Goal: Task Accomplishment & Management: Complete application form

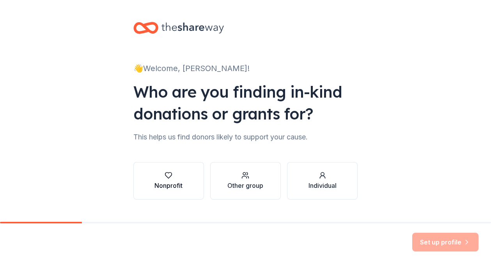
click at [190, 176] on button "Nonprofit" at bounding box center [168, 180] width 71 height 37
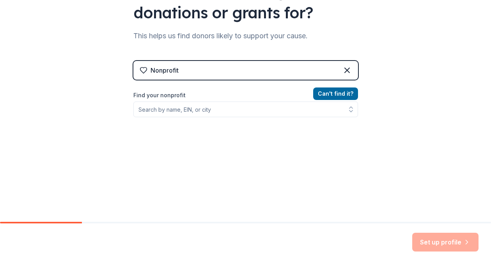
scroll to position [112, 0]
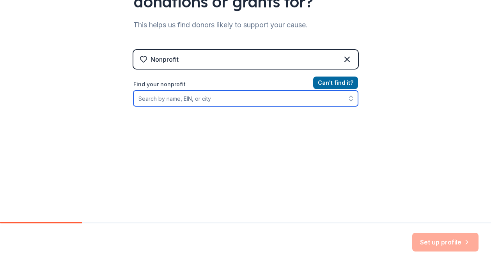
click at [234, 95] on input "Find your nonprofit" at bounding box center [245, 99] width 225 height 16
type input "jeo"
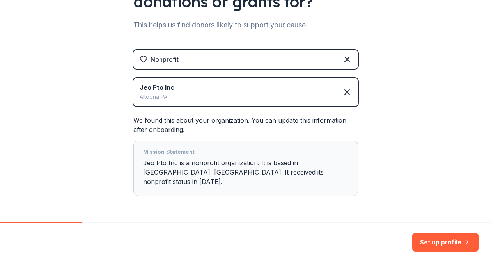
scroll to position [130, 0]
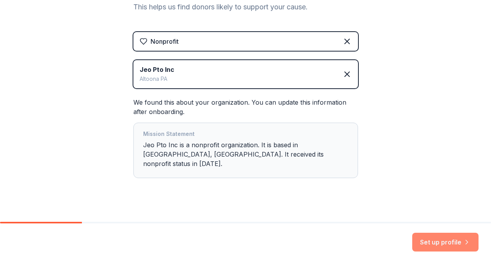
click at [453, 248] on button "Set up profile" at bounding box center [445, 242] width 66 height 19
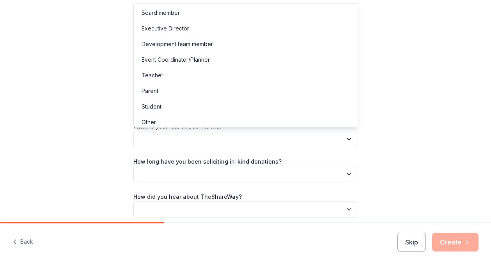
click at [340, 135] on button "button" at bounding box center [245, 139] width 225 height 16
click at [203, 15] on div "Board member" at bounding box center [245, 13] width 221 height 16
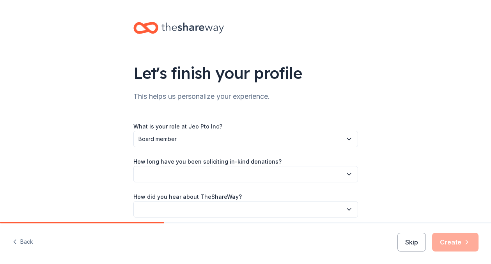
scroll to position [33, 0]
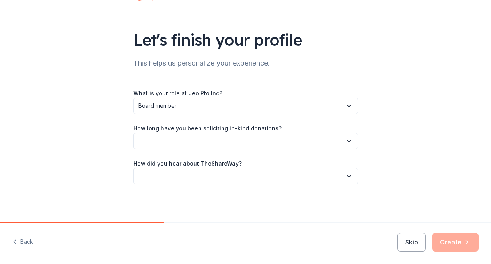
click at [311, 142] on button "button" at bounding box center [245, 141] width 225 height 16
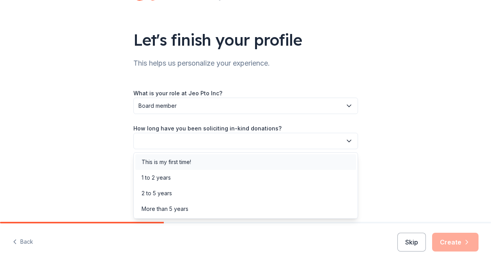
click at [284, 162] on div "This is my first time!" at bounding box center [245, 162] width 221 height 16
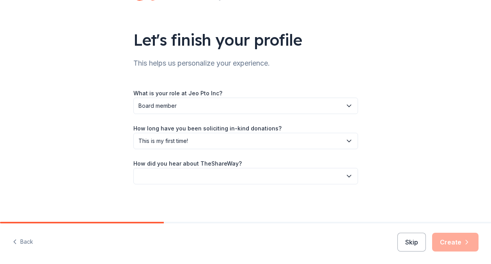
click at [284, 162] on div "How did you hear about TheShareWay?" at bounding box center [245, 171] width 225 height 26
click at [284, 147] on button "This is my first time!" at bounding box center [245, 141] width 225 height 16
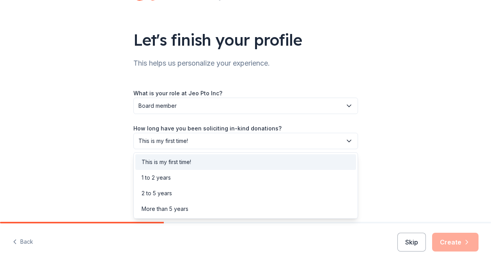
click at [269, 169] on div "This is my first time!" at bounding box center [245, 162] width 221 height 16
click at [268, 146] on button "This is my first time!" at bounding box center [245, 141] width 225 height 16
click at [253, 174] on div "1 to 2 years" at bounding box center [245, 178] width 221 height 16
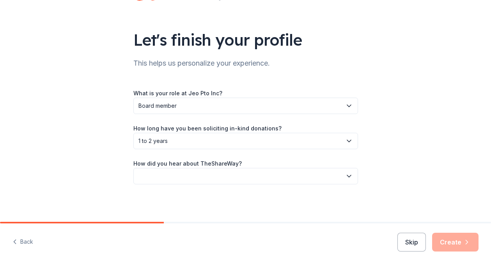
click at [253, 174] on button "button" at bounding box center [245, 176] width 225 height 16
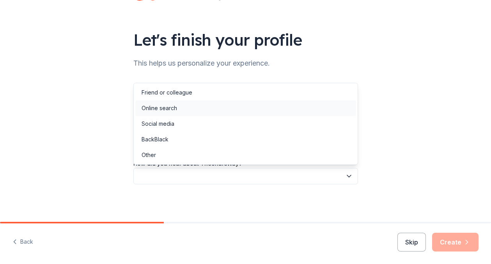
click at [247, 100] on div "Online search" at bounding box center [245, 108] width 221 height 16
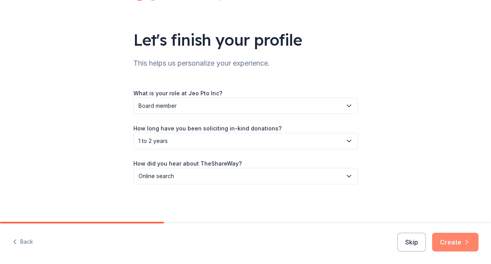
click at [467, 248] on button "Create" at bounding box center [455, 242] width 46 height 19
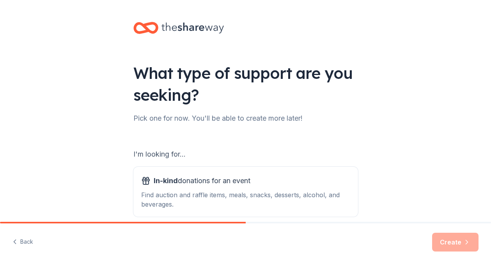
scroll to position [93, 0]
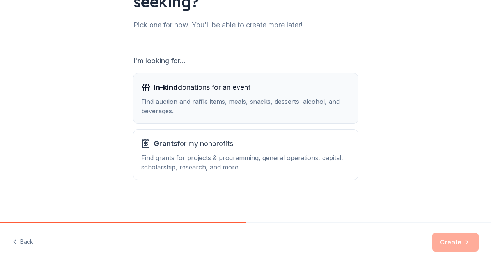
click at [323, 109] on div "Find auction and raffle items, meals, snacks, desserts, alcohol, and beverages." at bounding box center [245, 106] width 209 height 19
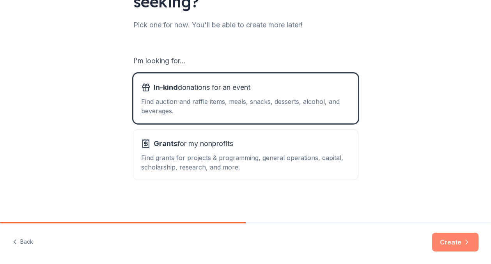
click at [452, 242] on button "Create" at bounding box center [455, 242] width 46 height 19
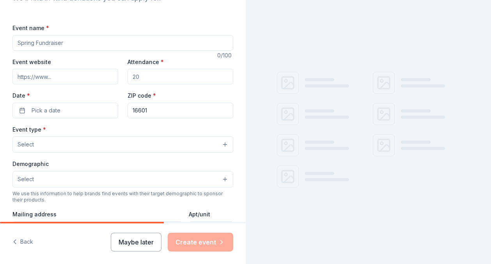
scroll to position [102, 0]
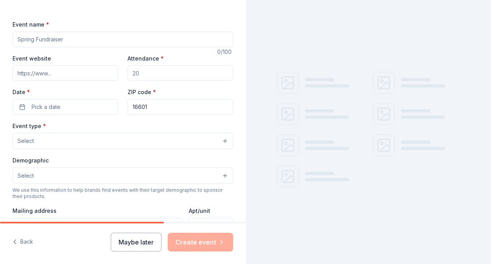
click at [174, 39] on input "Event name *" at bounding box center [122, 40] width 221 height 16
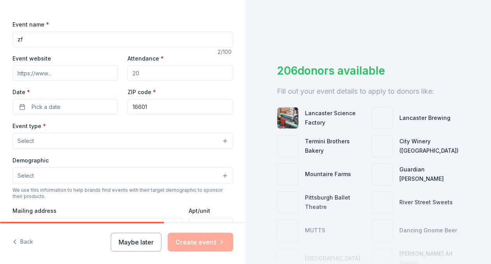
type input "z"
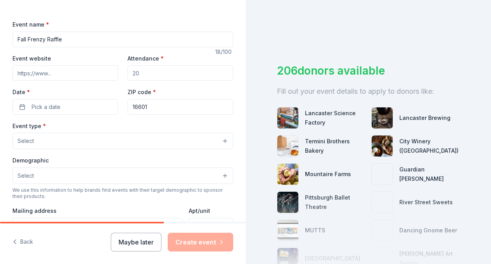
type input "Fall Frenzy Raffle"
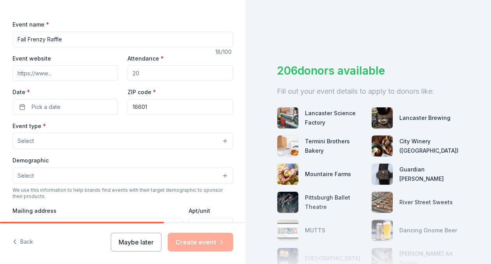
click at [163, 74] on input "Attendance *" at bounding box center [181, 73] width 106 height 16
type input "300"
click at [68, 110] on button "Pick a date" at bounding box center [65, 107] width 106 height 16
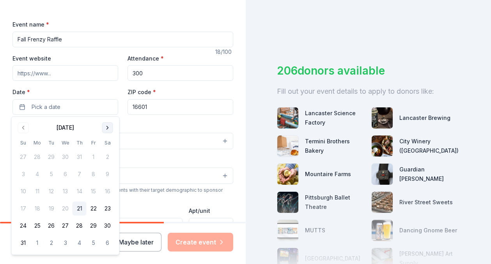
click at [107, 130] on button "Go to next month" at bounding box center [107, 127] width 11 height 11
click at [64, 194] on button "15" at bounding box center [66, 191] width 14 height 14
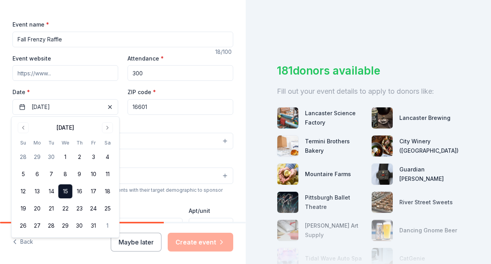
click at [141, 128] on div "Event type * Select" at bounding box center [122, 135] width 221 height 28
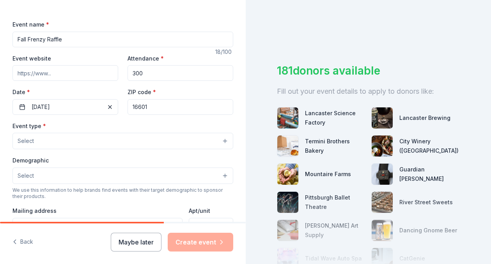
click at [121, 140] on button "Select" at bounding box center [122, 141] width 221 height 16
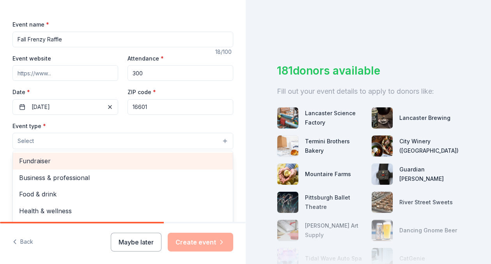
click at [110, 159] on span "Fundraiser" at bounding box center [123, 161] width 208 height 10
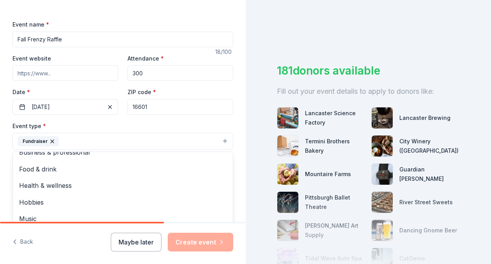
click at [112, 122] on div "Event type * Fundraiser Business & professional Food & drink Health & wellness …" at bounding box center [122, 135] width 221 height 29
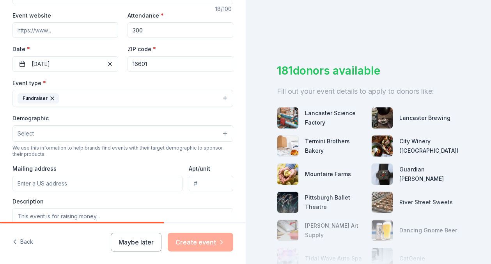
scroll to position [147, 0]
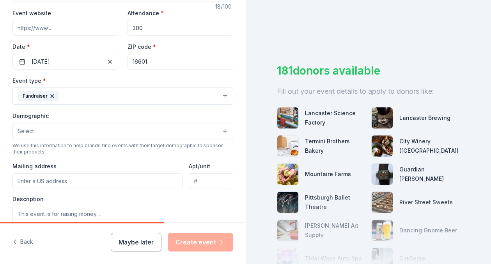
click at [113, 107] on div "Event type * Fundraiser Demographic Select We use this information to help bran…" at bounding box center [122, 158] width 221 height 165
click at [113, 91] on button "Fundraiser" at bounding box center [122, 95] width 221 height 17
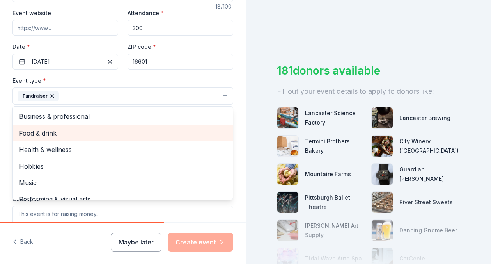
scroll to position [9, 0]
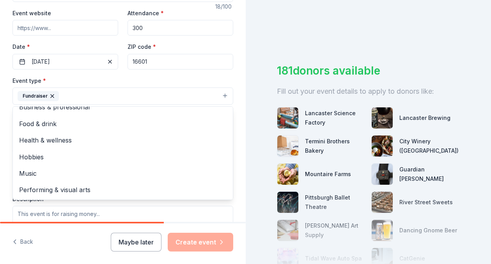
click at [118, 79] on div "Event type * Fundraiser Business & professional Food & drink Health & wellness …" at bounding box center [122, 90] width 221 height 29
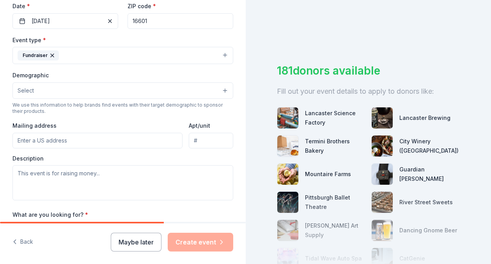
scroll to position [197, 0]
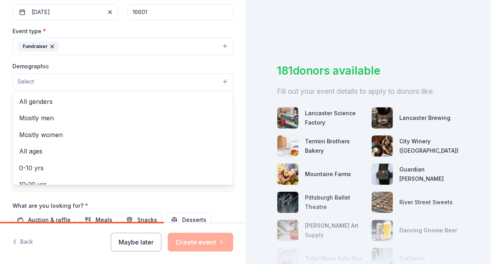
click at [118, 79] on button "Select" at bounding box center [122, 81] width 221 height 16
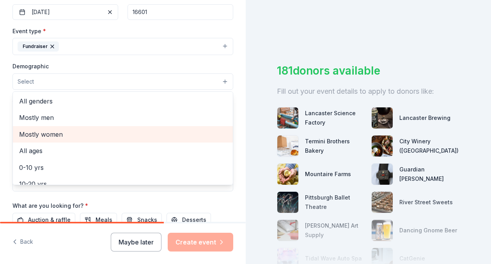
scroll to position [0, 0]
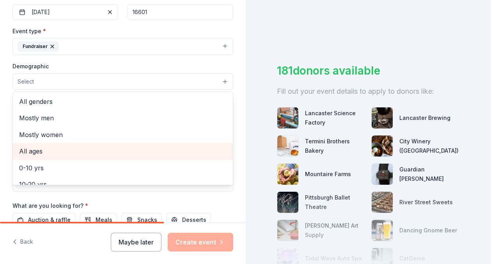
click at [84, 152] on span "All ages" at bounding box center [123, 151] width 208 height 10
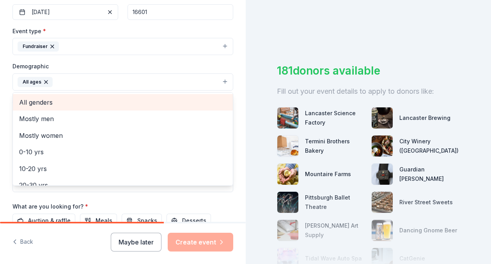
click at [61, 105] on span "All genders" at bounding box center [123, 102] width 208 height 10
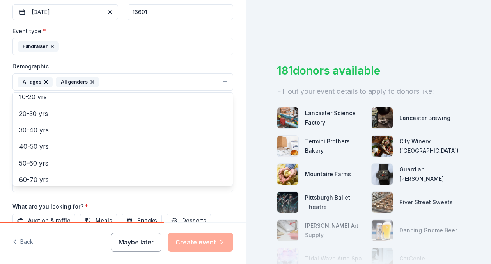
scroll to position [92, 0]
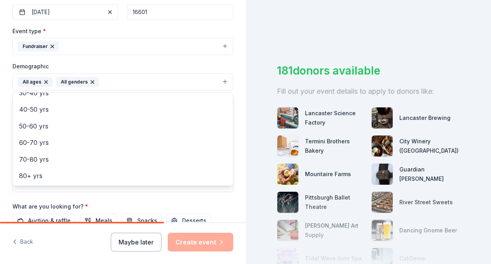
click at [7, 105] on div "Tell us about your event. We'll find in-kind donations you can apply for. Event…" at bounding box center [123, 63] width 246 height 521
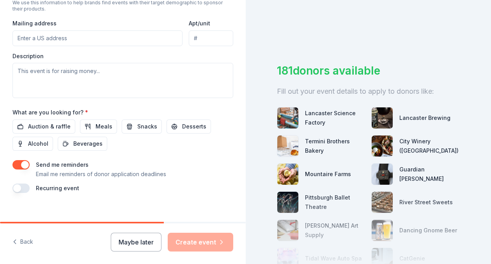
scroll to position [299, 0]
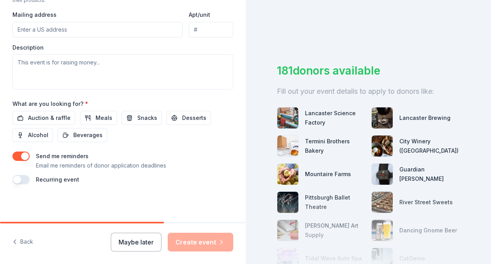
click at [52, 19] on div "Mailing address" at bounding box center [97, 24] width 170 height 28
click at [52, 30] on input "Mailing address" at bounding box center [97, 30] width 170 height 16
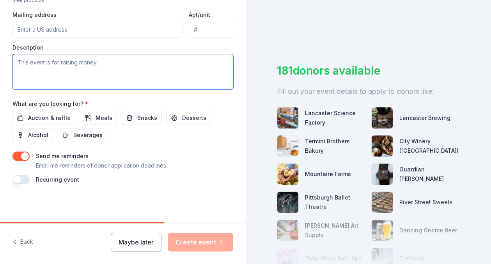
click at [73, 72] on textarea at bounding box center [122, 71] width 221 height 35
click at [179, 61] on textarea "We are raising money for a local elementary school. We are a title I school" at bounding box center [122, 71] width 221 height 35
drag, startPoint x: 18, startPoint y: 71, endPoint x: 144, endPoint y: 71, distance: 126.4
click at [143, 71] on textarea "We are raising money for a local elementary school. We are a Title I school, an…" at bounding box center [122, 71] width 221 height 35
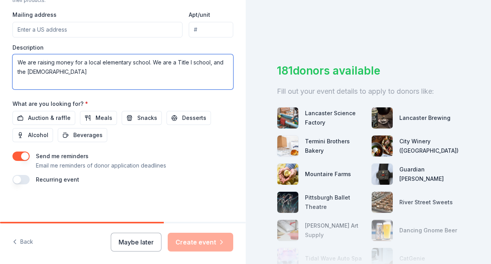
drag, startPoint x: 14, startPoint y: 70, endPoint x: 92, endPoint y: 70, distance: 78.0
click at [92, 70] on textarea "We are raising money for a local elementary school. We are a Title I school, an…" at bounding box center [122, 71] width 221 height 35
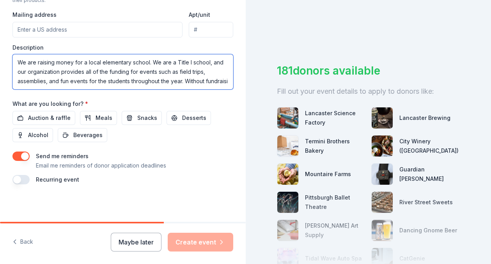
scroll to position [5, 0]
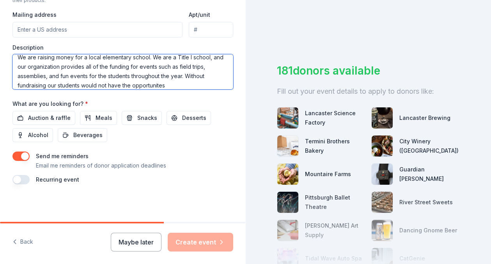
click at [132, 80] on textarea "We are raising money for a local elementary school. We are a Title I school, an…" at bounding box center [122, 71] width 221 height 35
click at [132, 83] on textarea "We are raising money for a local elementary school. We are a Title I school, an…" at bounding box center [122, 71] width 221 height 35
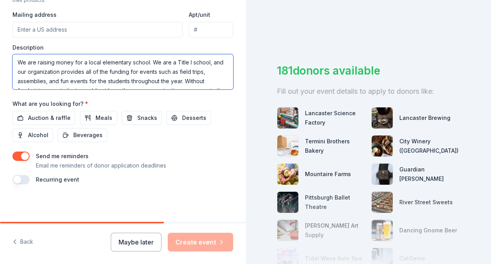
scroll to position [19, 0]
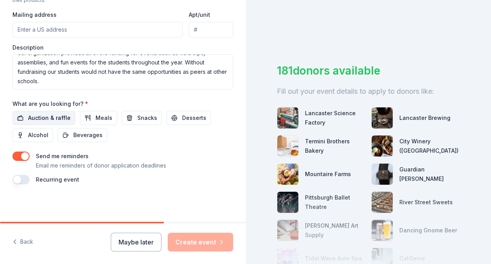
click at [50, 122] on span "Auction & raffle" at bounding box center [49, 117] width 43 height 9
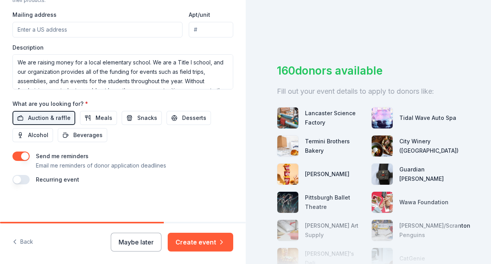
scroll to position [7, 0]
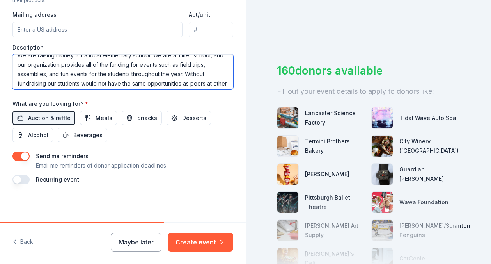
click at [186, 74] on textarea "We are raising money for a local elementary school. We are a Title I school, an…" at bounding box center [122, 71] width 221 height 35
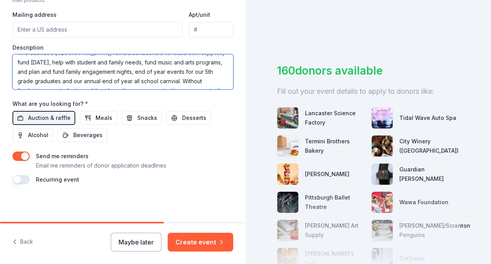
scroll to position [66, 0]
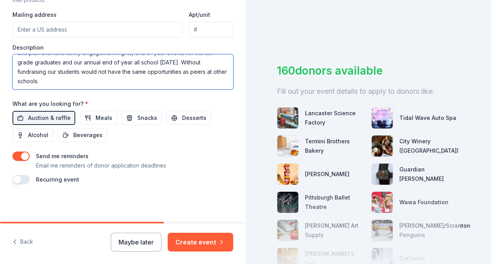
click at [80, 73] on textarea "We are raising money for a local elementary school. We are a Title I school, an…" at bounding box center [122, 71] width 221 height 35
click at [46, 73] on textarea "We are raising money for a local elementary school. We are a Title I school, an…" at bounding box center [122, 71] width 221 height 35
drag, startPoint x: 124, startPoint y: 72, endPoint x: 147, endPoint y: 91, distance: 30.0
click at [147, 90] on div "Event name * Fall Frenzy Raffle 18 /100 Event website Attendance * 300 Date * 1…" at bounding box center [122, 3] width 221 height 362
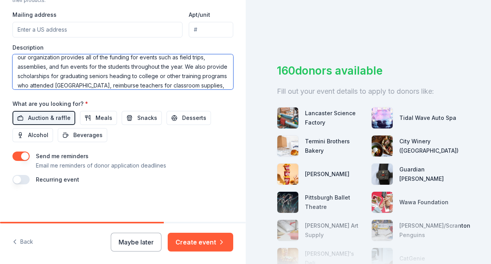
scroll to position [0, 0]
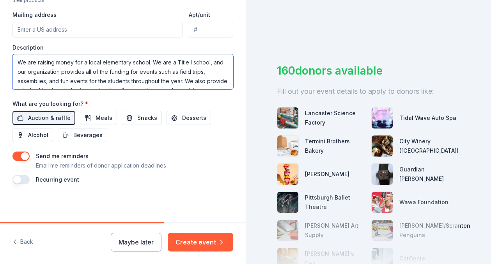
click at [38, 60] on textarea "We are raising money for a local elementary school. We are a Title I school, an…" at bounding box center [122, 71] width 221 height 35
click at [209, 62] on textarea "We are a non-profit group raising money for a local elementary school. We are a…" at bounding box center [122, 71] width 221 height 35
click at [150, 62] on textarea "We are a non-profit group raising money for a local elementary school. We are a…" at bounding box center [122, 71] width 221 height 35
drag, startPoint x: 81, startPoint y: 73, endPoint x: 219, endPoint y: 60, distance: 138.3
click at [219, 60] on textarea "We are a non-profit group raising money for a local Title I elementary school. …" at bounding box center [122, 71] width 221 height 35
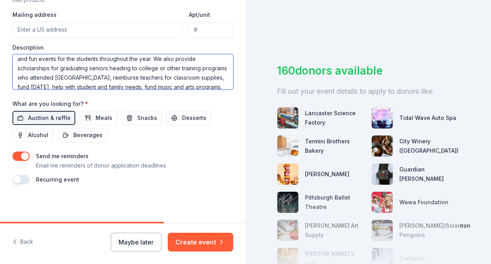
scroll to position [23, 0]
click at [174, 60] on textarea "We are a non-profit group raising money for a local Title I elementary school. …" at bounding box center [122, 71] width 221 height 35
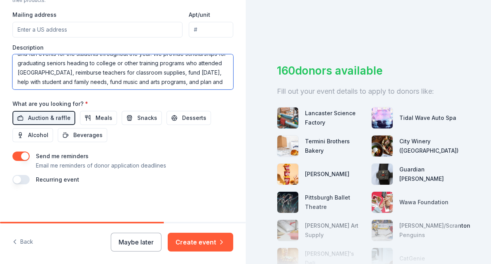
scroll to position [21, 0]
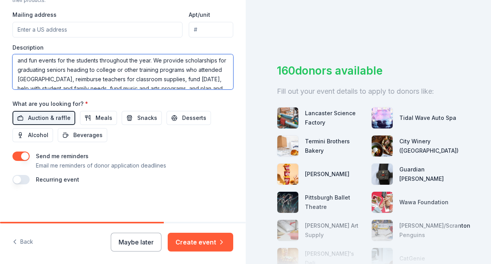
drag, startPoint x: 34, startPoint y: 81, endPoint x: -14, endPoint y: 81, distance: 48.4
click at [0, 81] on html "Tell us about your event. We'll find in-kind donations you can apply for. Event…" at bounding box center [245, 132] width 491 height 264
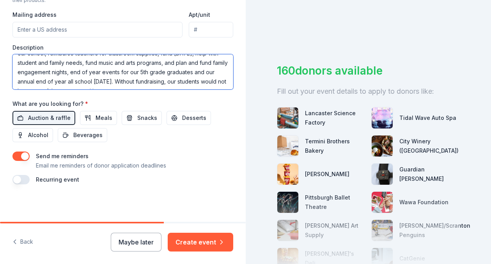
scroll to position [40, 0]
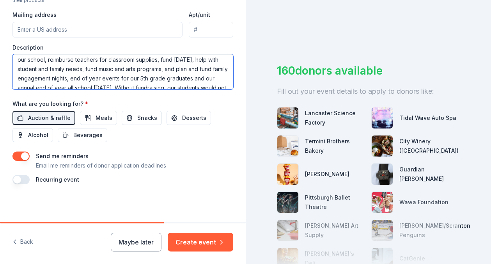
click at [220, 68] on textarea "We are a non-profit group raising money for a local Title I elementary school. …" at bounding box center [122, 71] width 221 height 35
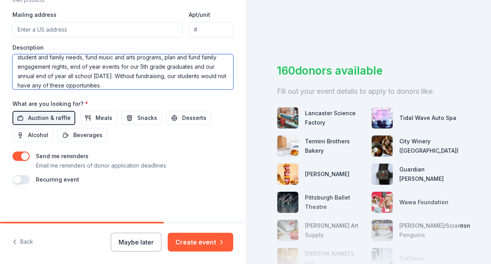
scroll to position [50, 0]
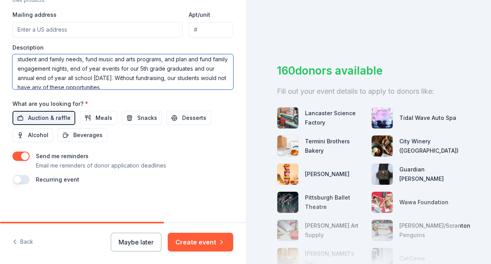
click at [43, 78] on textarea "We are a non-profit group raising money for a local Title I elementary school. …" at bounding box center [122, 71] width 221 height 35
click at [98, 78] on textarea "We are a non-profit group raising money for a local Title I elementary school. …" at bounding box center [122, 71] width 221 height 35
click at [127, 79] on textarea "We are a non-profit group raising money for a local Title I elementary school. …" at bounding box center [122, 71] width 221 height 35
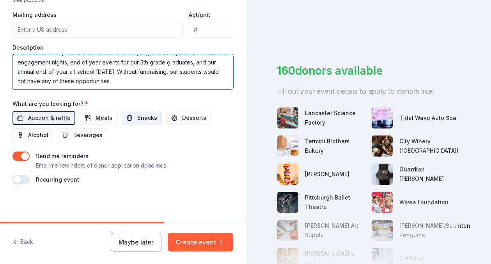
type textarea "We are a non-profit group raising money for a local Title I elementary school. …"
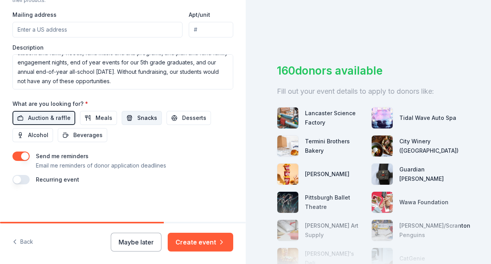
click at [147, 117] on span "Snacks" at bounding box center [147, 117] width 20 height 9
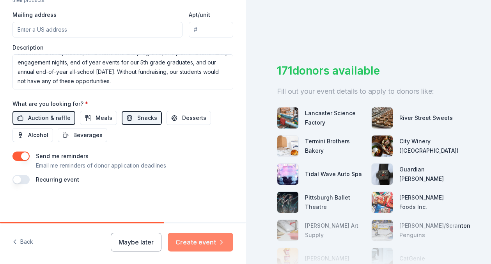
click at [209, 238] on button "Create event" at bounding box center [201, 242] width 66 height 19
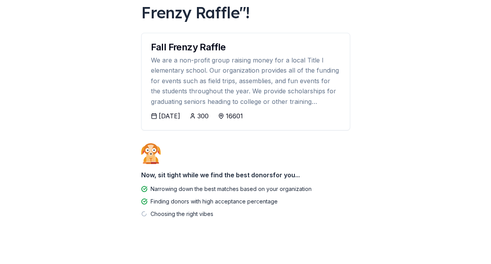
scroll to position [76, 0]
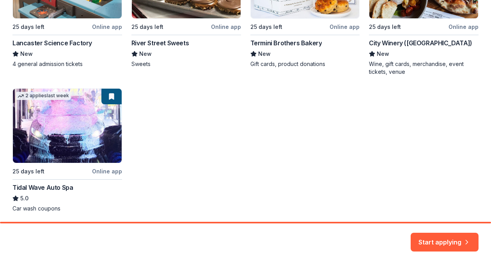
scroll to position [243, 0]
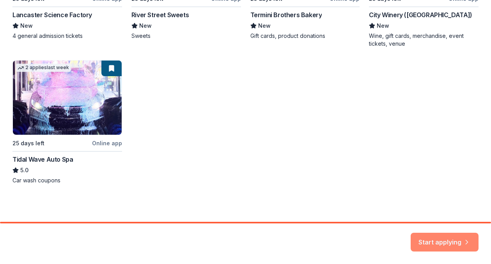
click at [466, 245] on button "Start applying" at bounding box center [445, 237] width 68 height 19
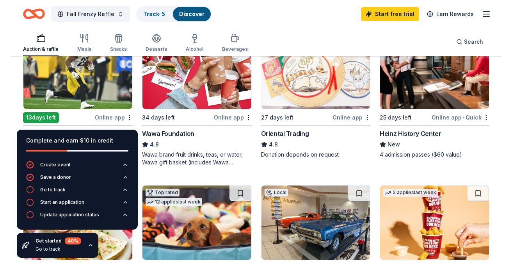
scroll to position [99, 0]
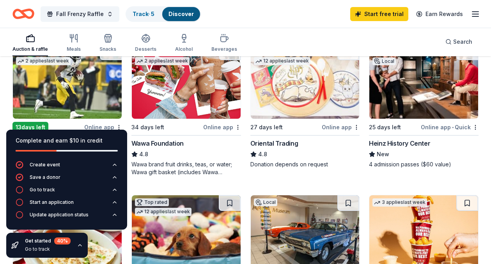
click at [83, 95] on img at bounding box center [67, 81] width 109 height 74
click at [79, 246] on icon "button" at bounding box center [80, 245] width 6 height 6
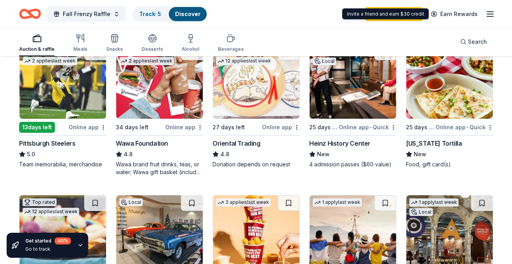
scroll to position [90, 0]
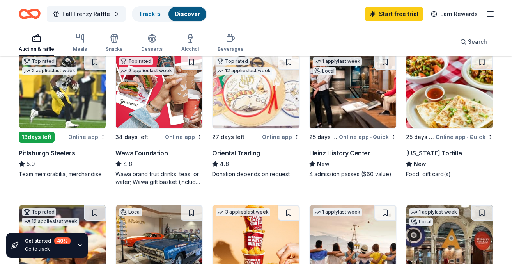
click at [368, 85] on img at bounding box center [353, 91] width 87 height 74
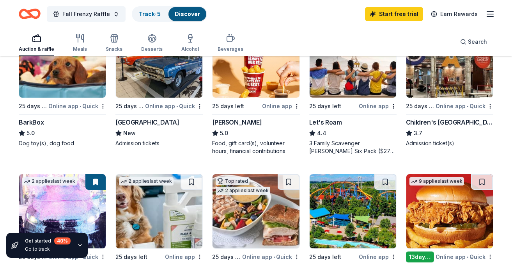
scroll to position [272, 0]
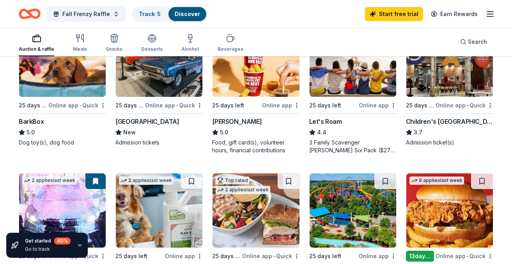
click at [457, 78] on img at bounding box center [450, 60] width 87 height 74
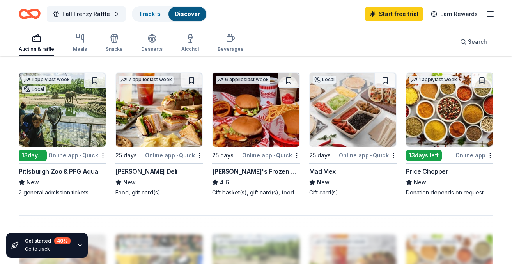
scroll to position [524, 0]
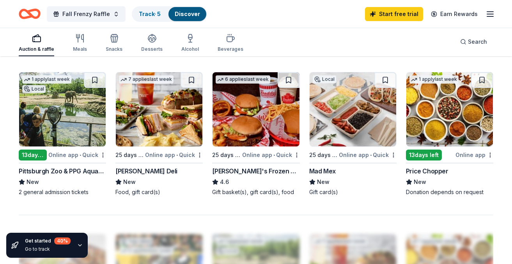
click at [58, 120] on img at bounding box center [62, 109] width 87 height 74
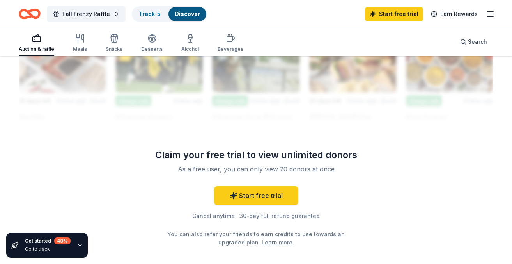
scroll to position [749, 0]
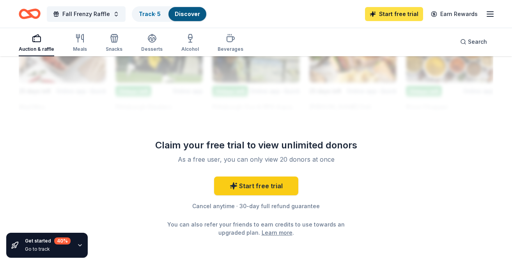
click at [403, 12] on link "Start free trial" at bounding box center [394, 14] width 58 height 14
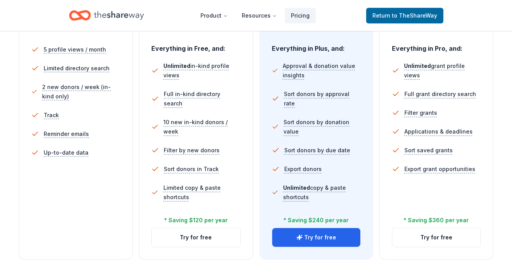
scroll to position [259, 0]
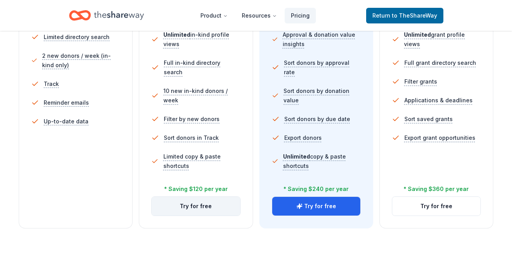
click at [211, 201] on button "Try for free" at bounding box center [196, 206] width 88 height 19
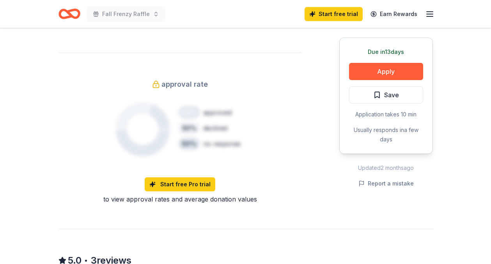
scroll to position [490, 0]
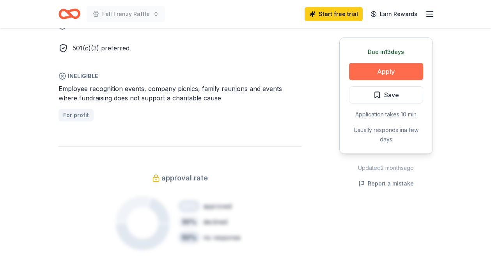
click at [382, 75] on button "Apply" at bounding box center [386, 71] width 74 height 17
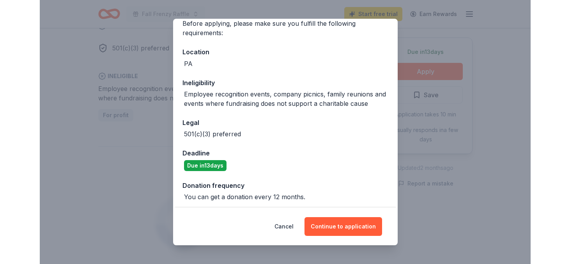
scroll to position [69, 0]
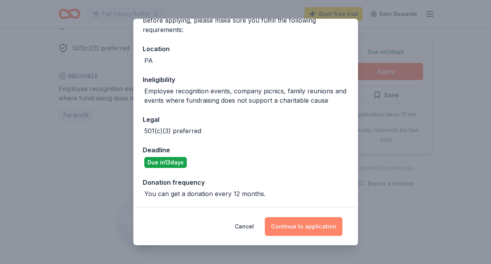
click at [299, 227] on button "Continue to application" at bounding box center [304, 226] width 78 height 19
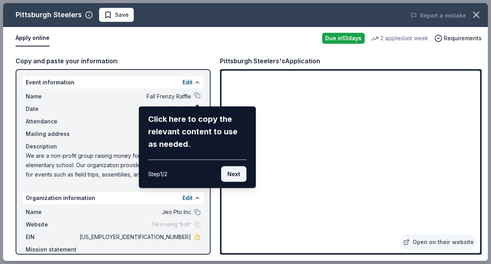
click at [238, 176] on button "Next" at bounding box center [233, 174] width 25 height 16
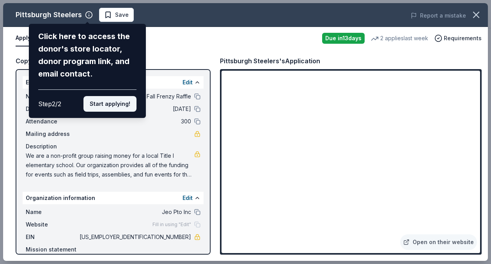
click at [119, 107] on button "Start applying!" at bounding box center [109, 104] width 53 height 16
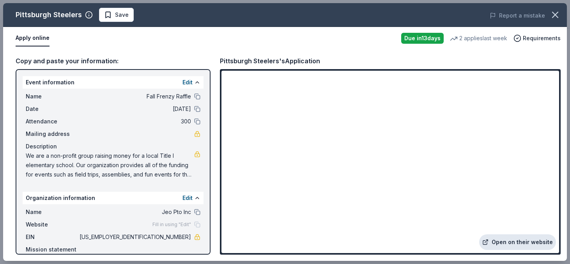
click at [491, 240] on link "Open on their website" at bounding box center [518, 242] width 77 height 16
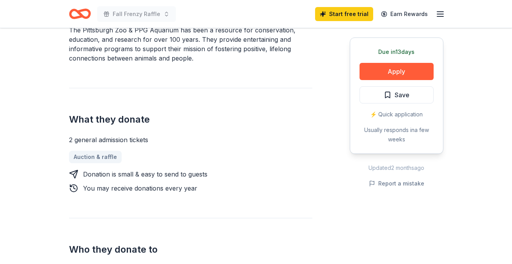
scroll to position [260, 0]
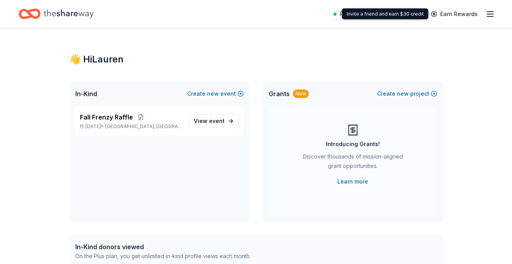
click at [486, 15] on icon "button" at bounding box center [490, 13] width 9 height 9
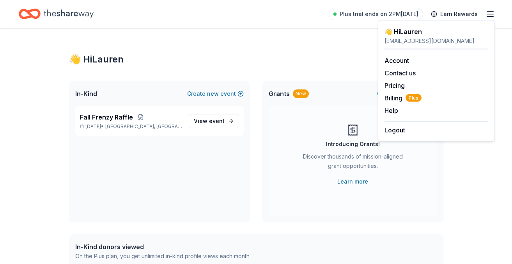
click at [490, 12] on icon "button" at bounding box center [490, 13] width 9 height 9
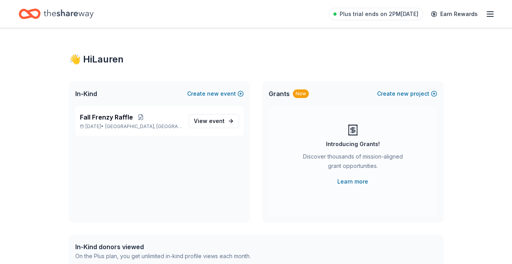
click at [43, 13] on div "Home" at bounding box center [56, 14] width 75 height 18
click at [82, 14] on icon "Home" at bounding box center [69, 13] width 50 height 9
click at [218, 118] on span "event" at bounding box center [217, 120] width 16 height 7
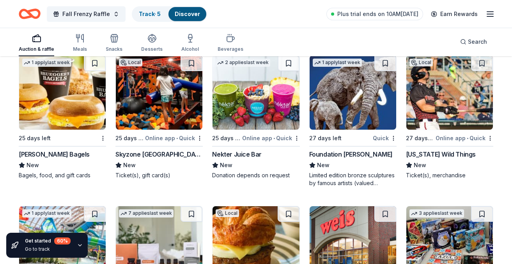
scroll to position [1739, 0]
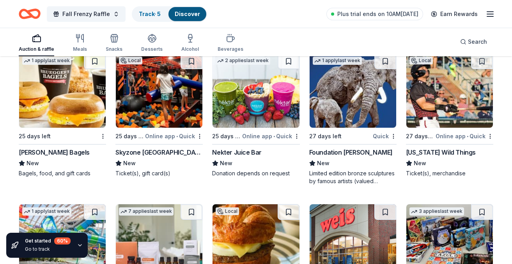
click at [161, 116] on img at bounding box center [159, 90] width 87 height 74
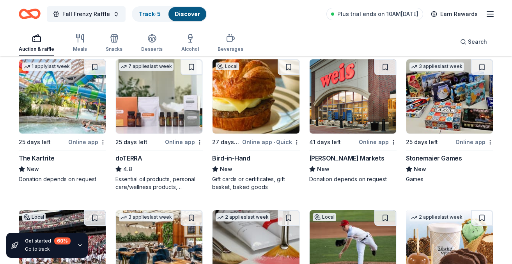
scroll to position [1885, 0]
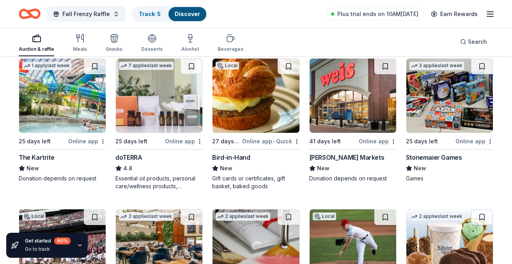
click at [370, 101] on img at bounding box center [353, 96] width 87 height 74
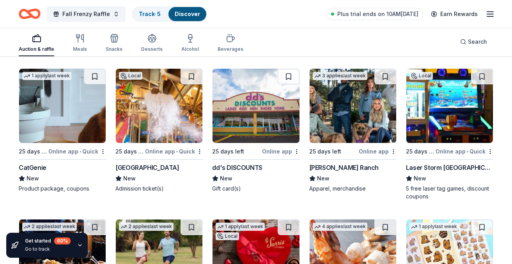
scroll to position [2186, 0]
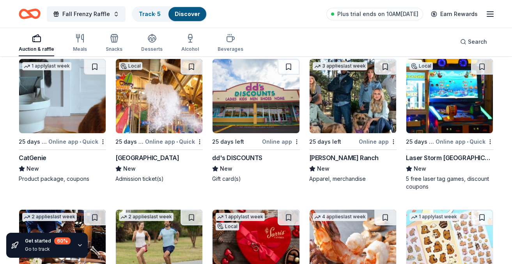
click at [150, 94] on img at bounding box center [159, 96] width 87 height 74
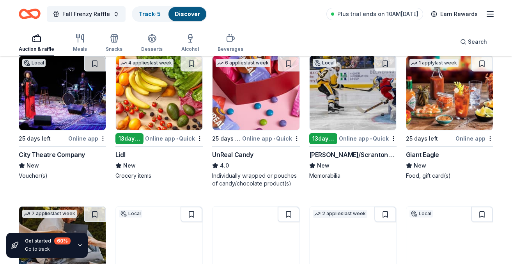
scroll to position [2478, 0]
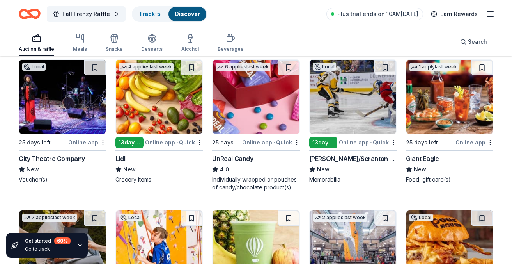
click at [465, 103] on img at bounding box center [450, 97] width 87 height 74
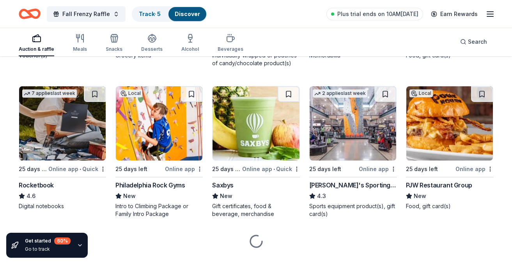
scroll to position [2611, 0]
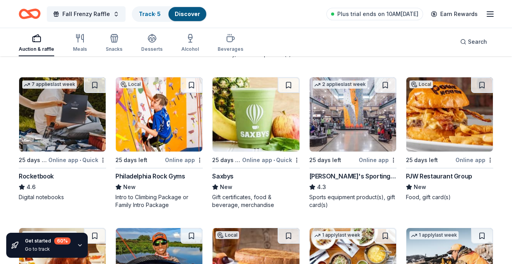
click at [356, 127] on img at bounding box center [353, 114] width 87 height 74
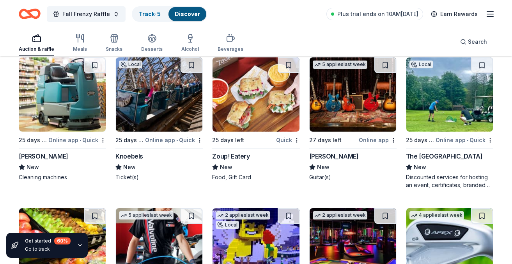
scroll to position [3523, 0]
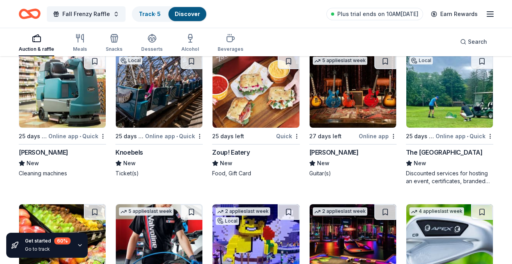
click at [142, 94] on img at bounding box center [159, 90] width 87 height 74
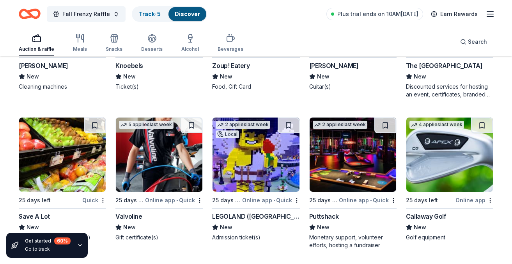
scroll to position [3649, 0]
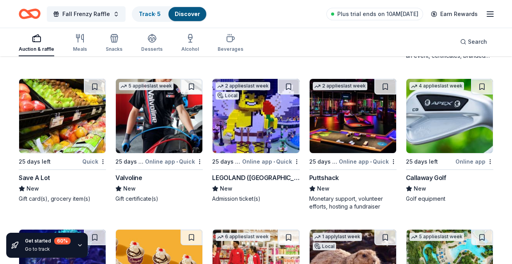
click at [282, 124] on img at bounding box center [256, 116] width 87 height 74
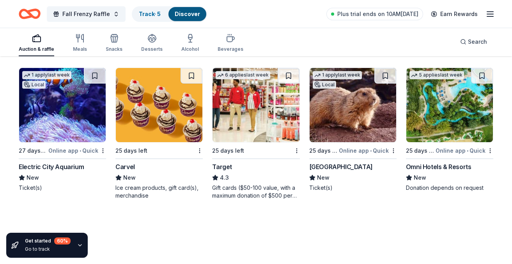
scroll to position [3810, 0]
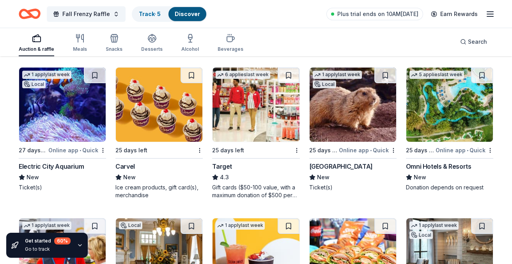
click at [471, 106] on img at bounding box center [450, 105] width 87 height 74
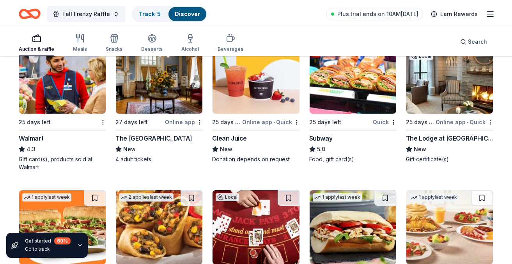
scroll to position [3988, 0]
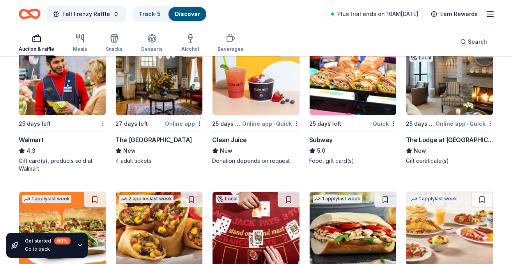
click at [66, 91] on img at bounding box center [62, 78] width 87 height 74
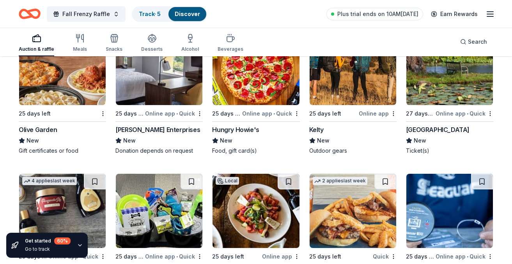
scroll to position [4450, 0]
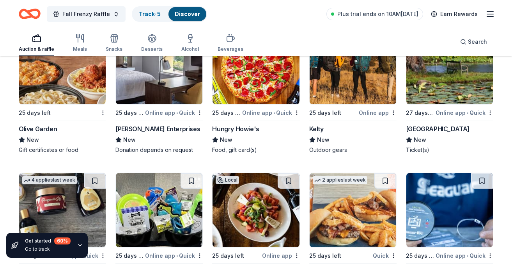
click at [66, 71] on img at bounding box center [62, 67] width 87 height 74
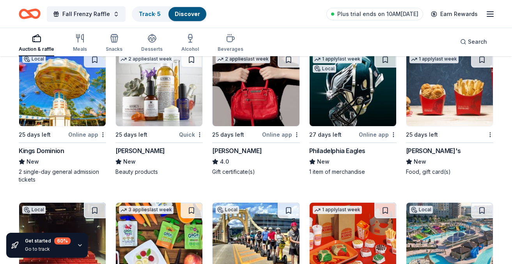
scroll to position [4723, 0]
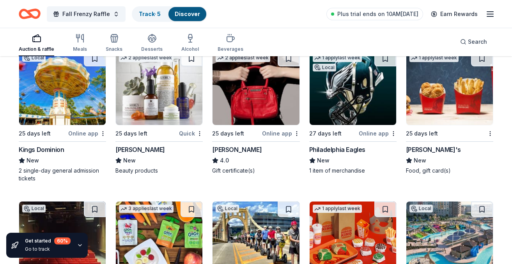
click at [460, 98] on img at bounding box center [450, 88] width 87 height 74
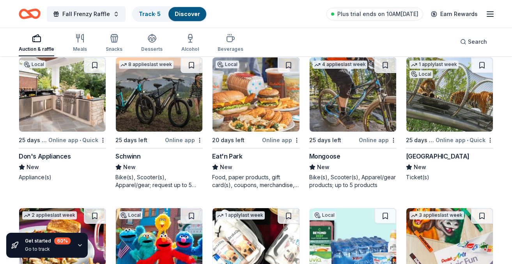
scroll to position [5164, 0]
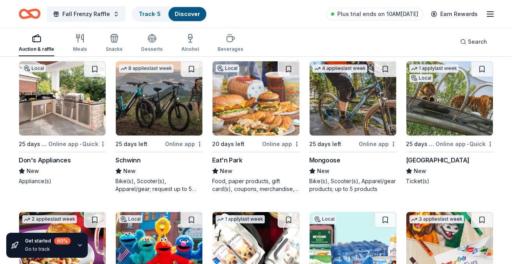
click at [183, 99] on img at bounding box center [159, 98] width 87 height 74
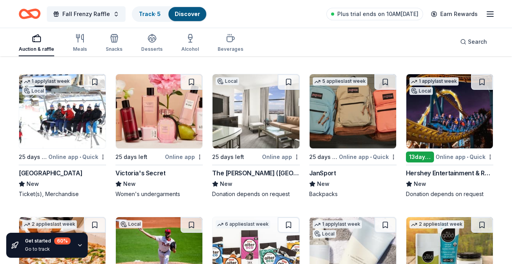
scroll to position [5453, 0]
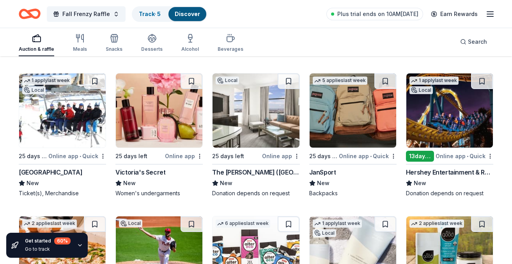
click at [62, 114] on img at bounding box center [62, 110] width 87 height 74
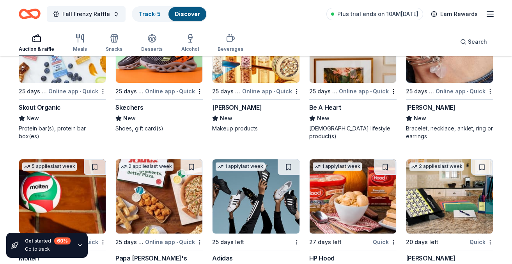
scroll to position [6885, 0]
